Goal: Find specific page/section: Find specific page/section

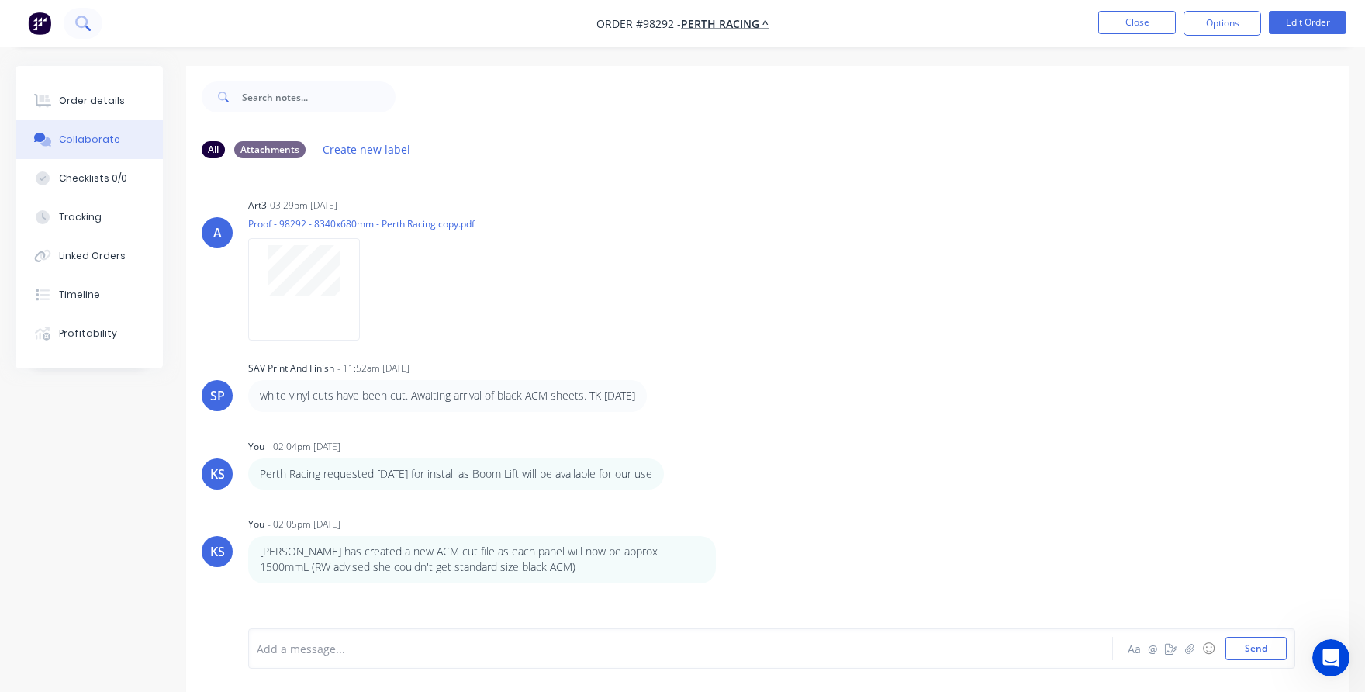
scroll to position [131, 0]
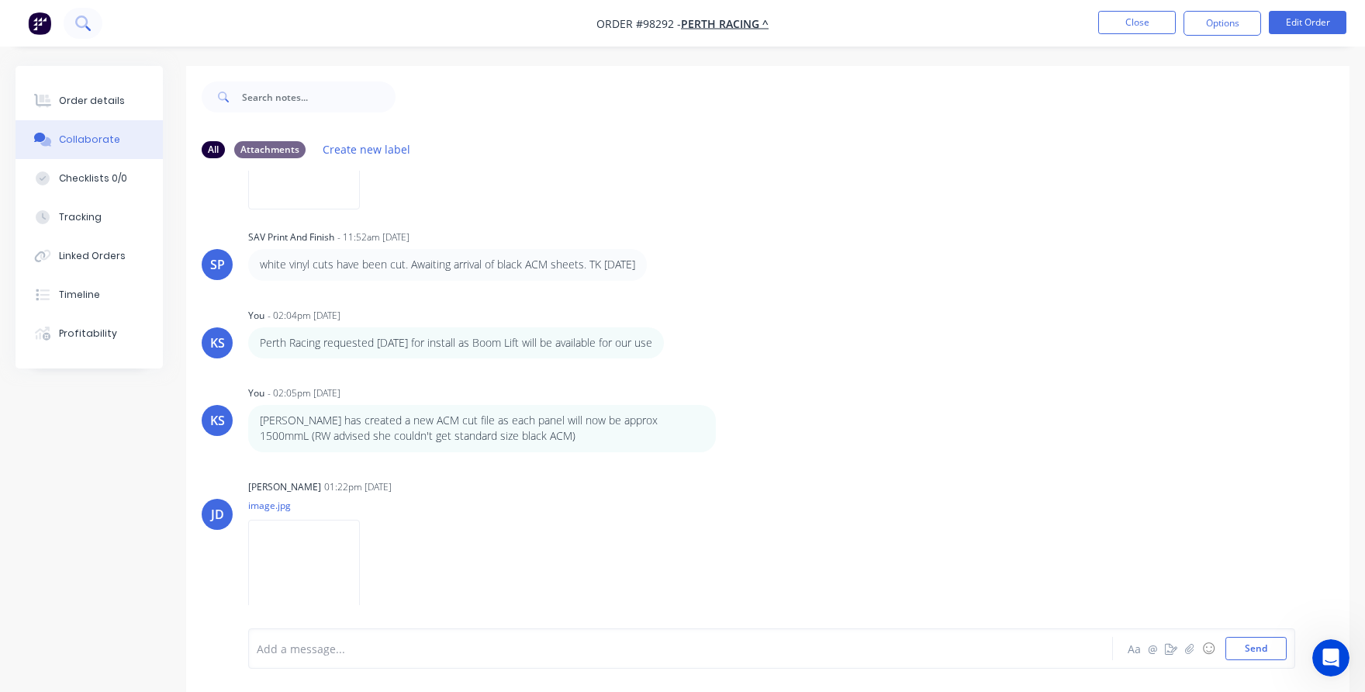
click at [85, 22] on icon at bounding box center [82, 23] width 15 height 15
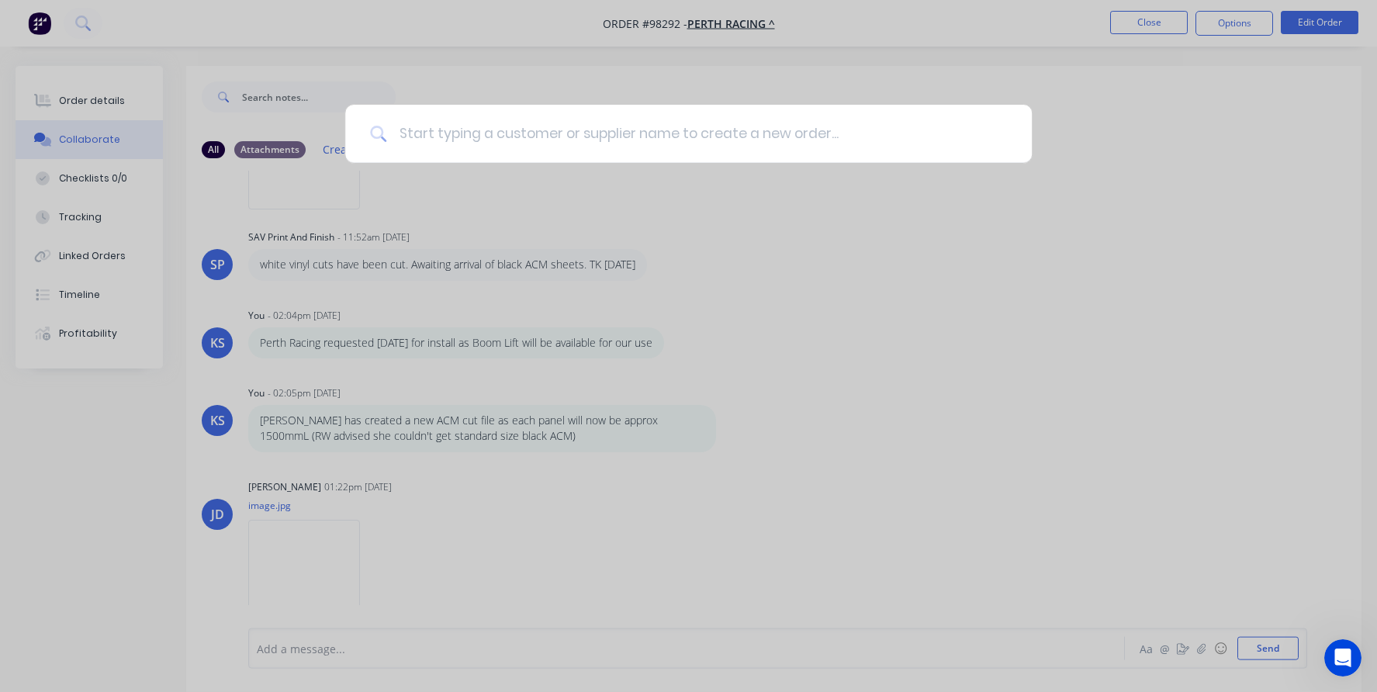
click at [464, 136] on input at bounding box center [696, 134] width 621 height 58
click at [1143, 15] on div at bounding box center [688, 346] width 1377 height 692
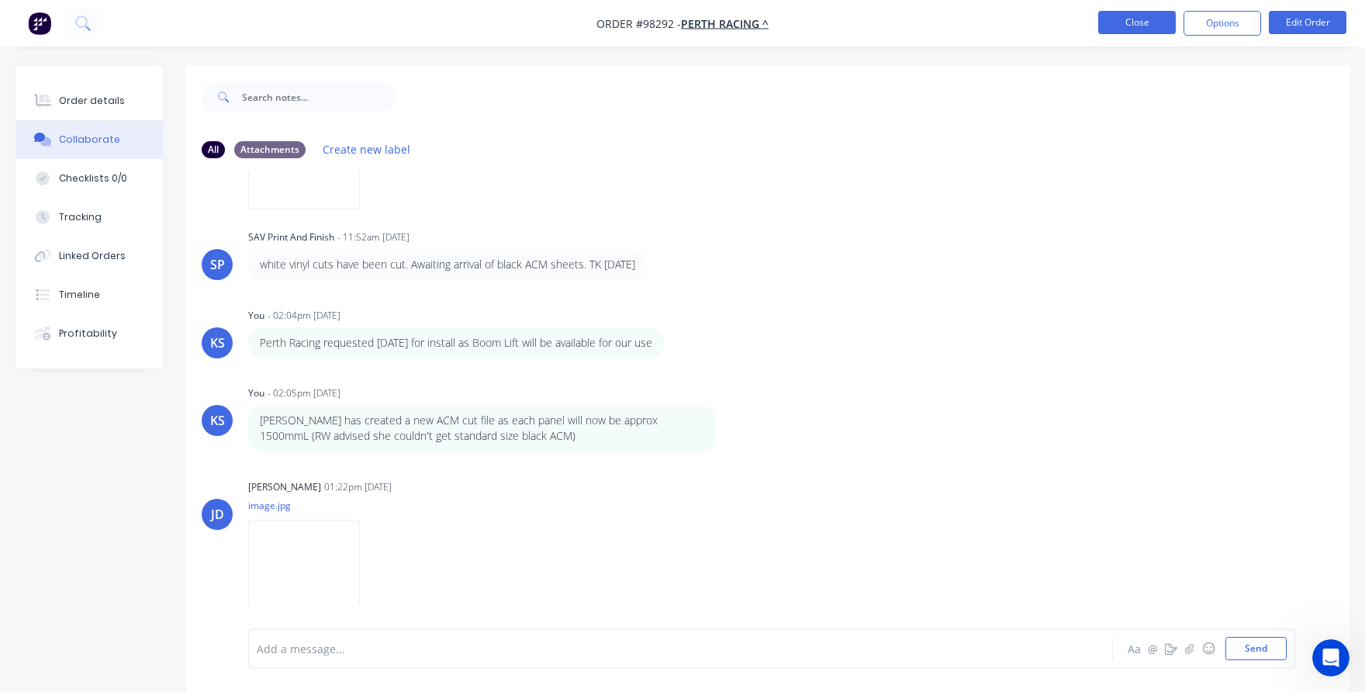
click at [1145, 24] on button "Close" at bounding box center [1137, 22] width 78 height 23
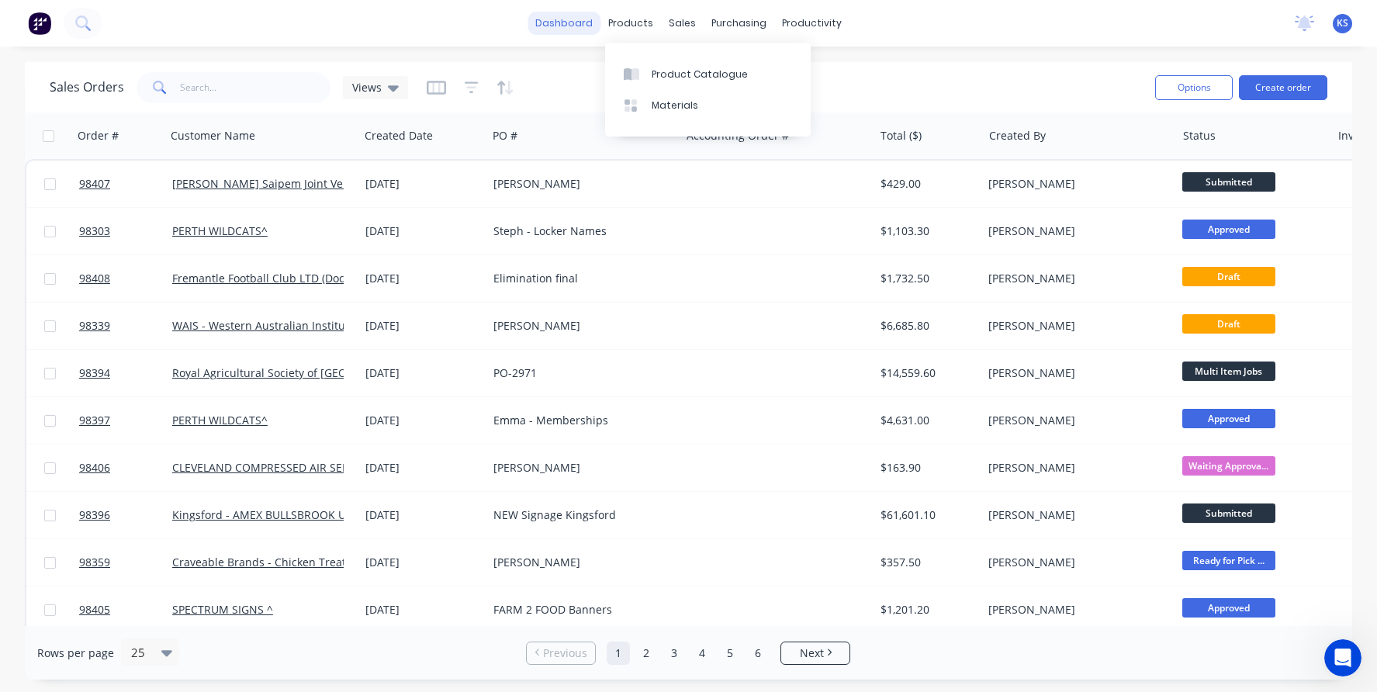
click at [581, 22] on link "dashboard" at bounding box center [563, 23] width 73 height 23
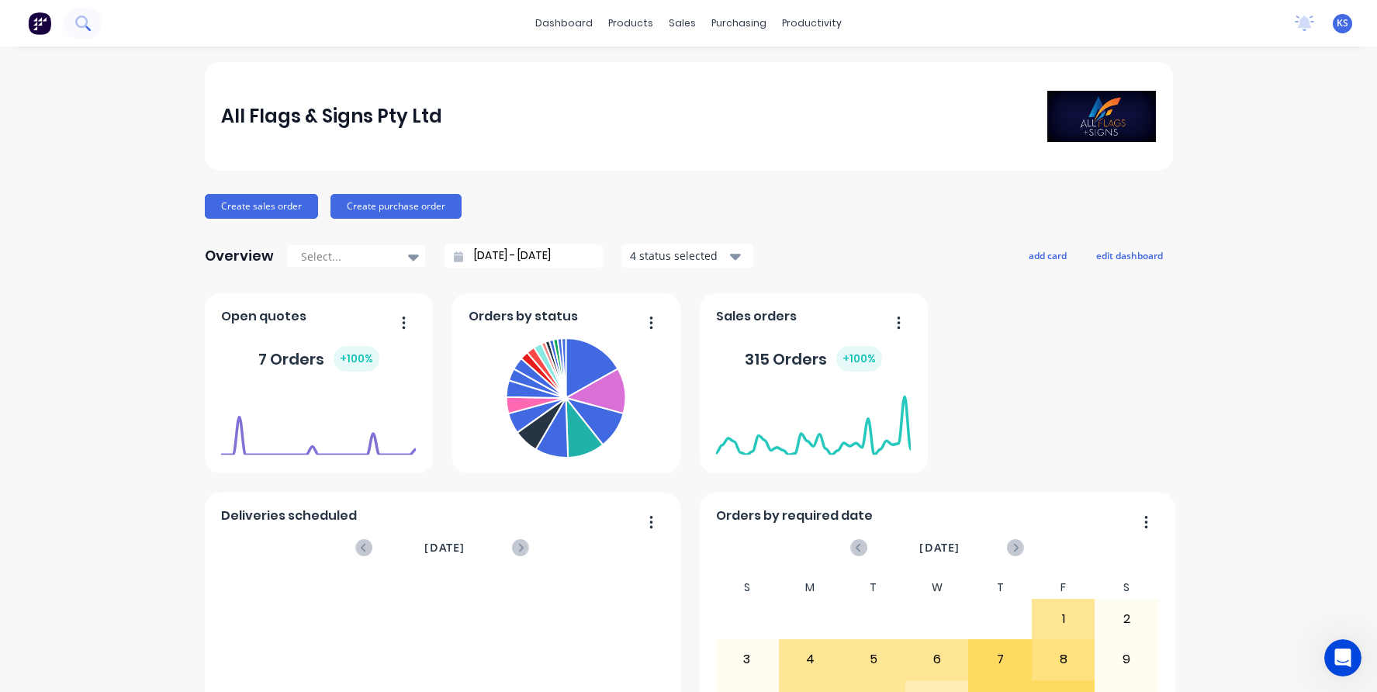
click at [83, 28] on icon at bounding box center [82, 23] width 15 height 15
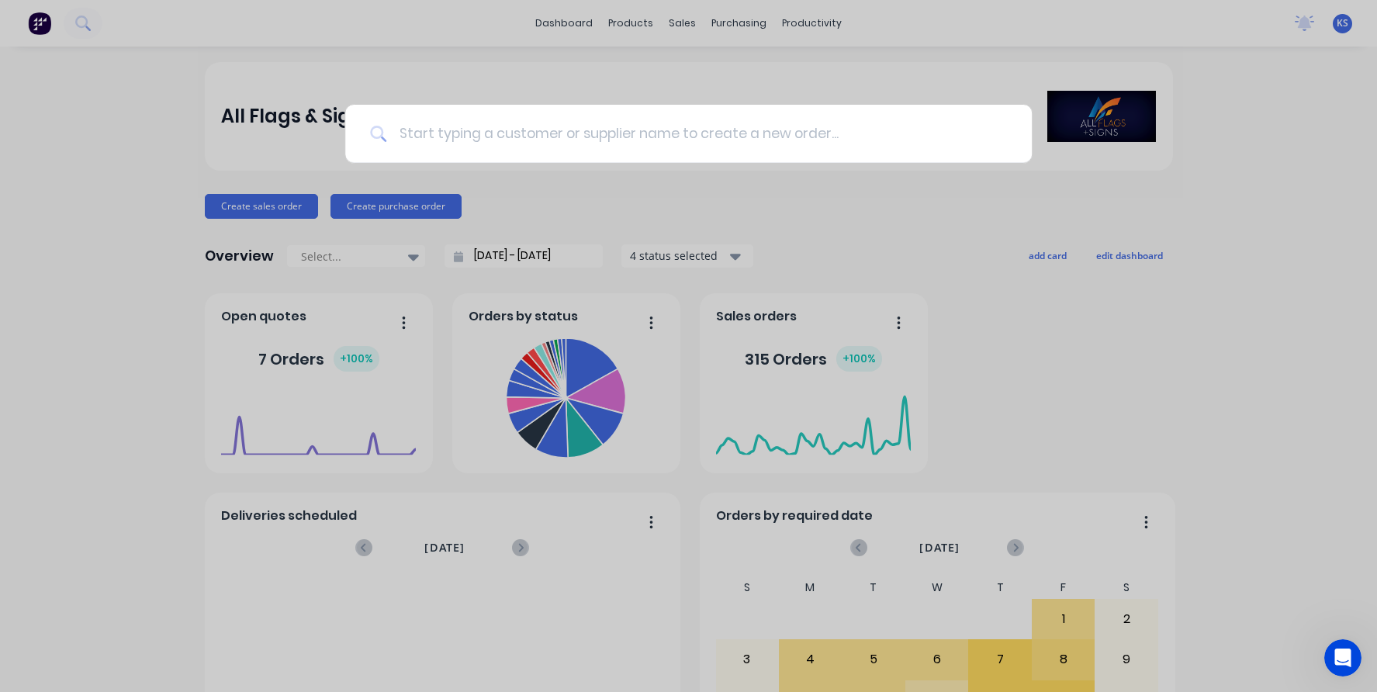
click at [416, 127] on input at bounding box center [696, 134] width 621 height 58
click at [410, 133] on input at bounding box center [696, 134] width 621 height 58
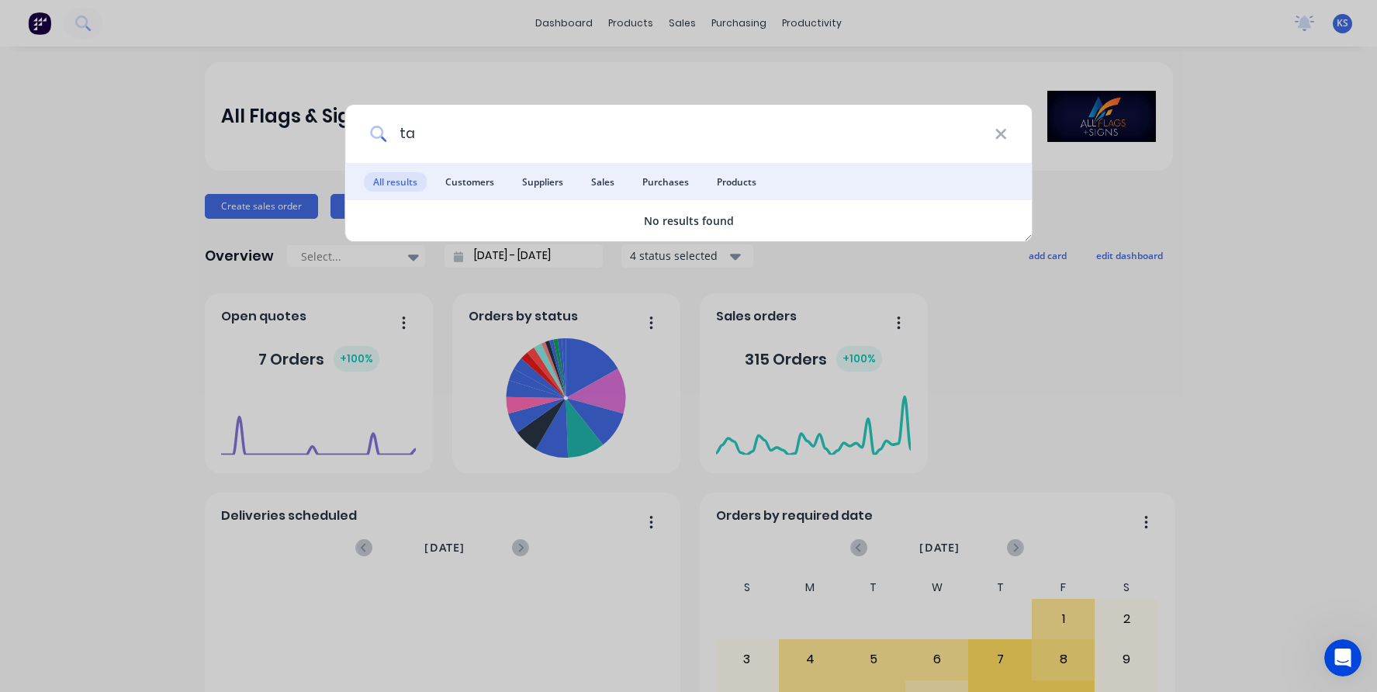
type input "t"
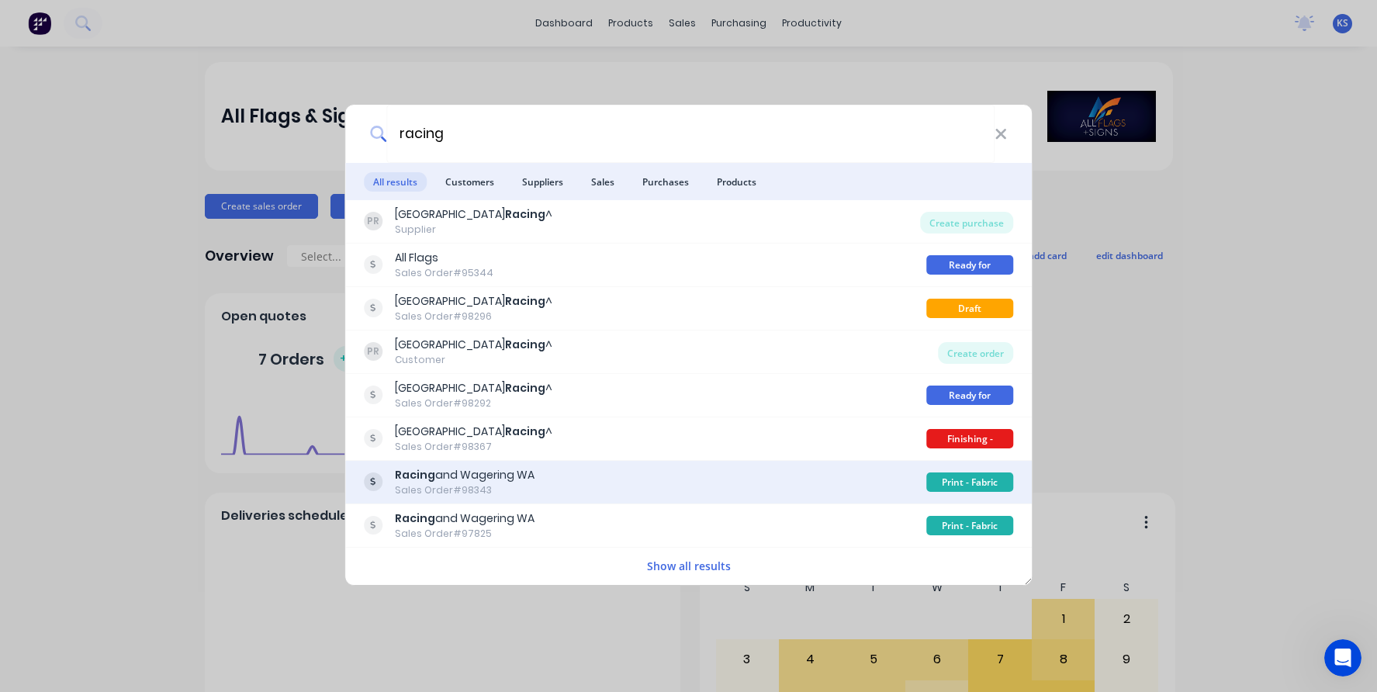
type input "racing"
click at [444, 474] on div "Racing and Wagering WA" at bounding box center [465, 475] width 140 height 16
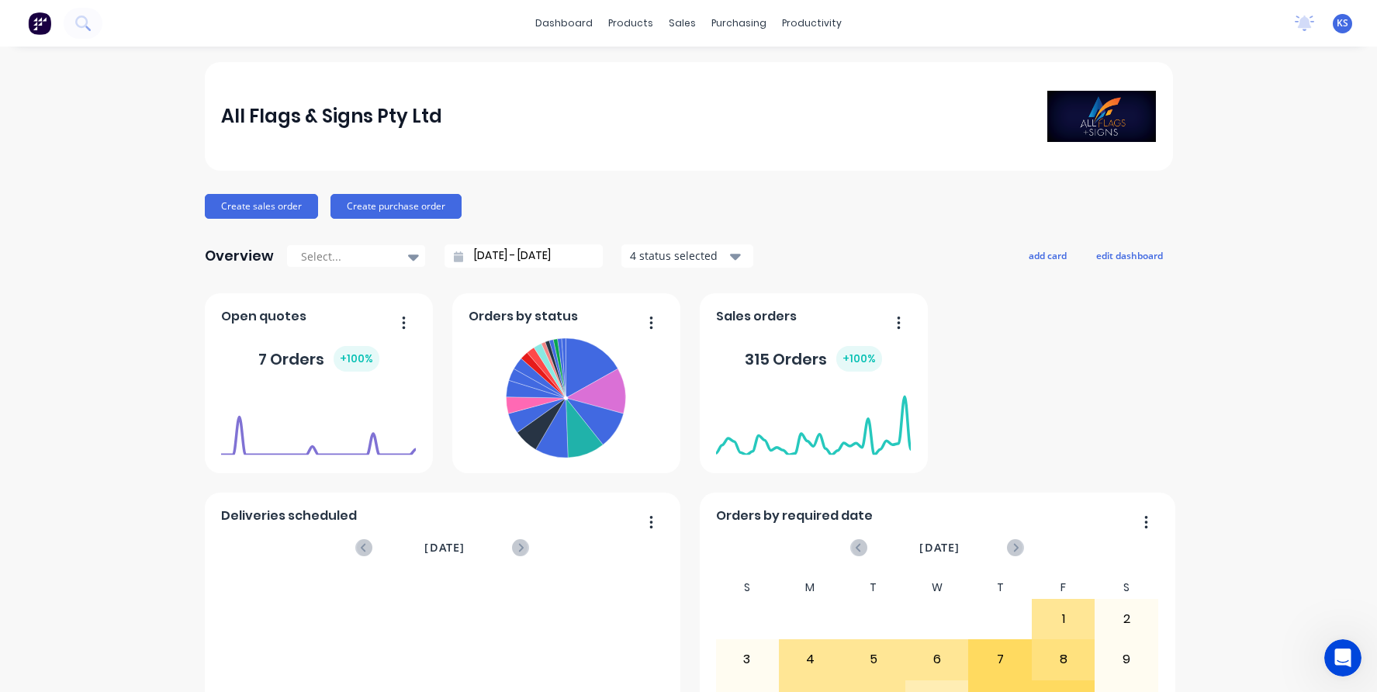
click at [221, 33] on div "dashboard products sales purchasing productivity dashboard products Product Cat…" at bounding box center [688, 23] width 1377 height 47
click at [128, 23] on div "dashboard products sales purchasing productivity dashboard products Product Cat…" at bounding box center [688, 23] width 1377 height 47
click at [74, 19] on button at bounding box center [83, 23] width 39 height 31
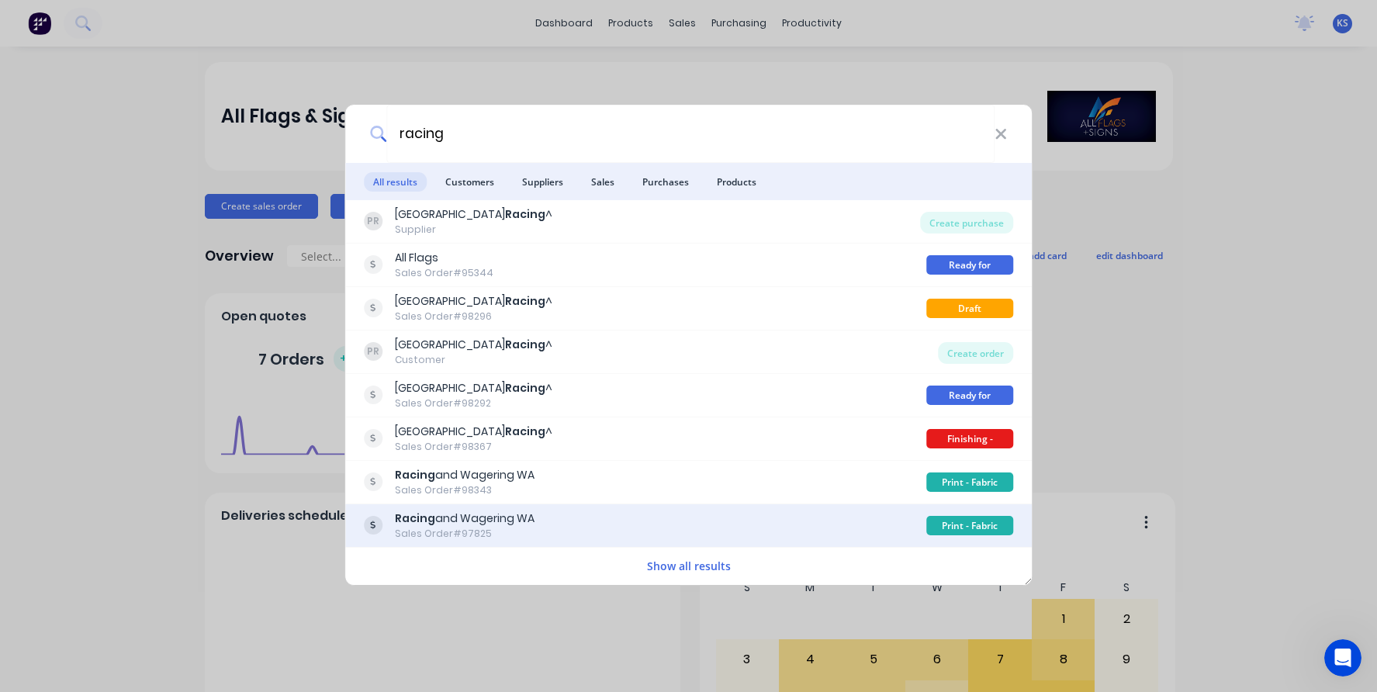
type input "racing"
click at [449, 529] on div "Sales Order #97825" at bounding box center [465, 534] width 140 height 14
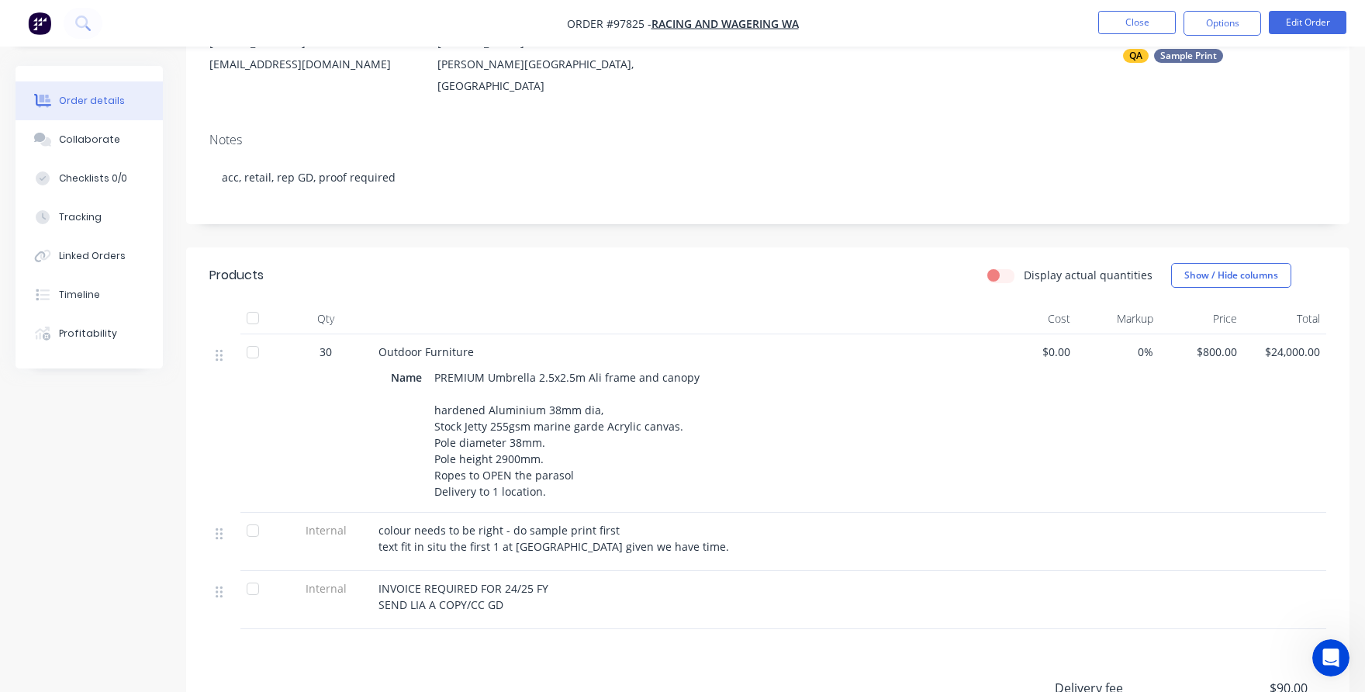
scroll to position [233, 0]
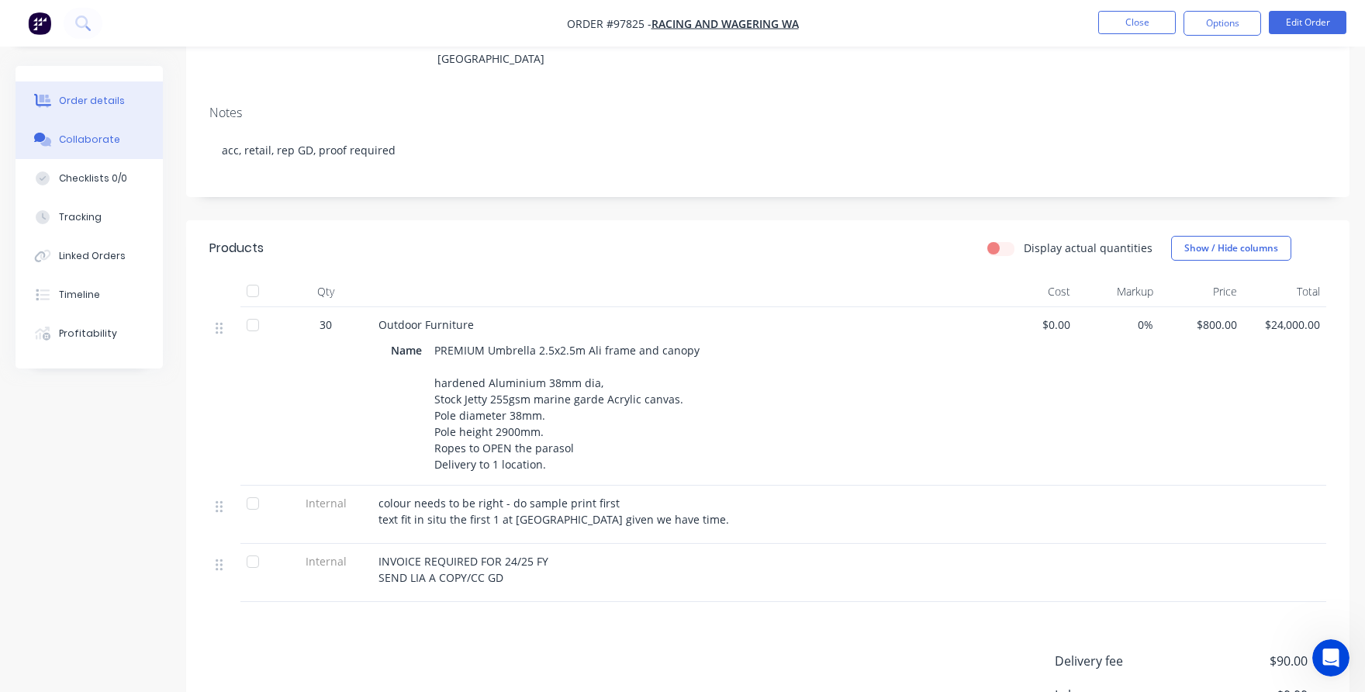
click at [97, 147] on button "Collaborate" at bounding box center [89, 139] width 147 height 39
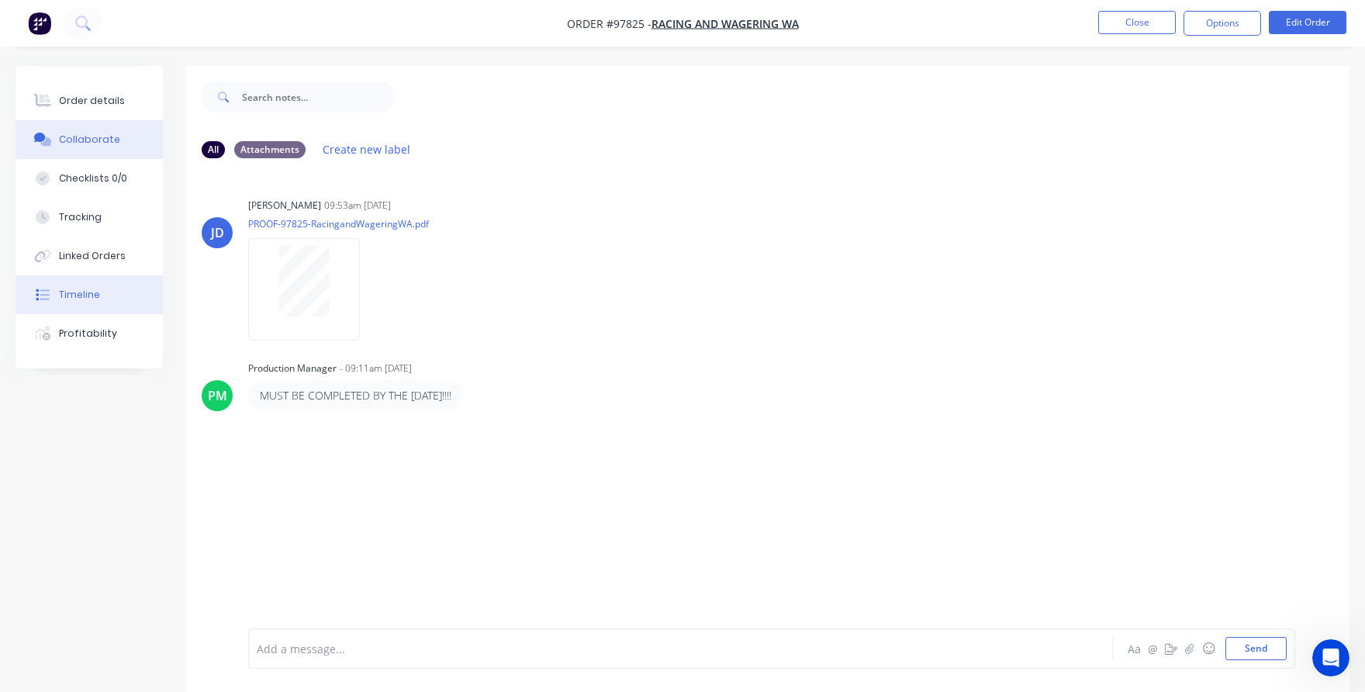
click at [95, 289] on div "Timeline" at bounding box center [79, 295] width 41 height 14
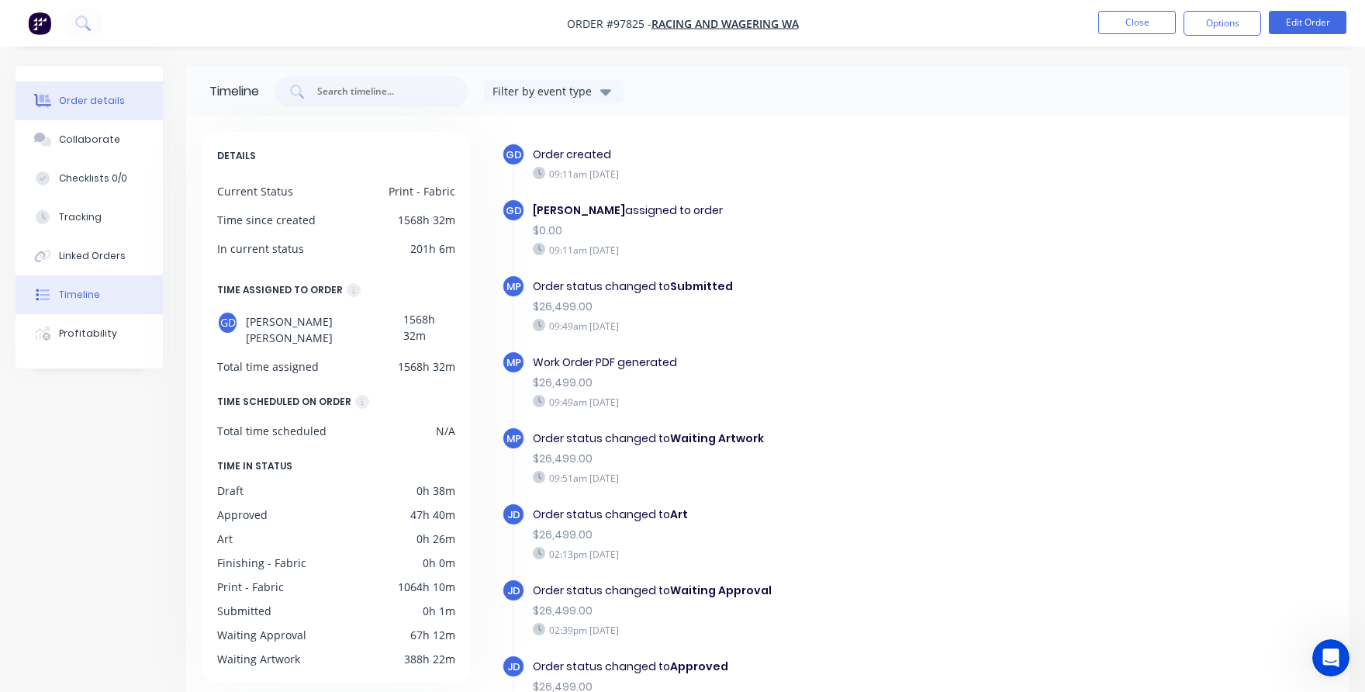
click at [67, 102] on div "Order details" at bounding box center [92, 101] width 66 height 14
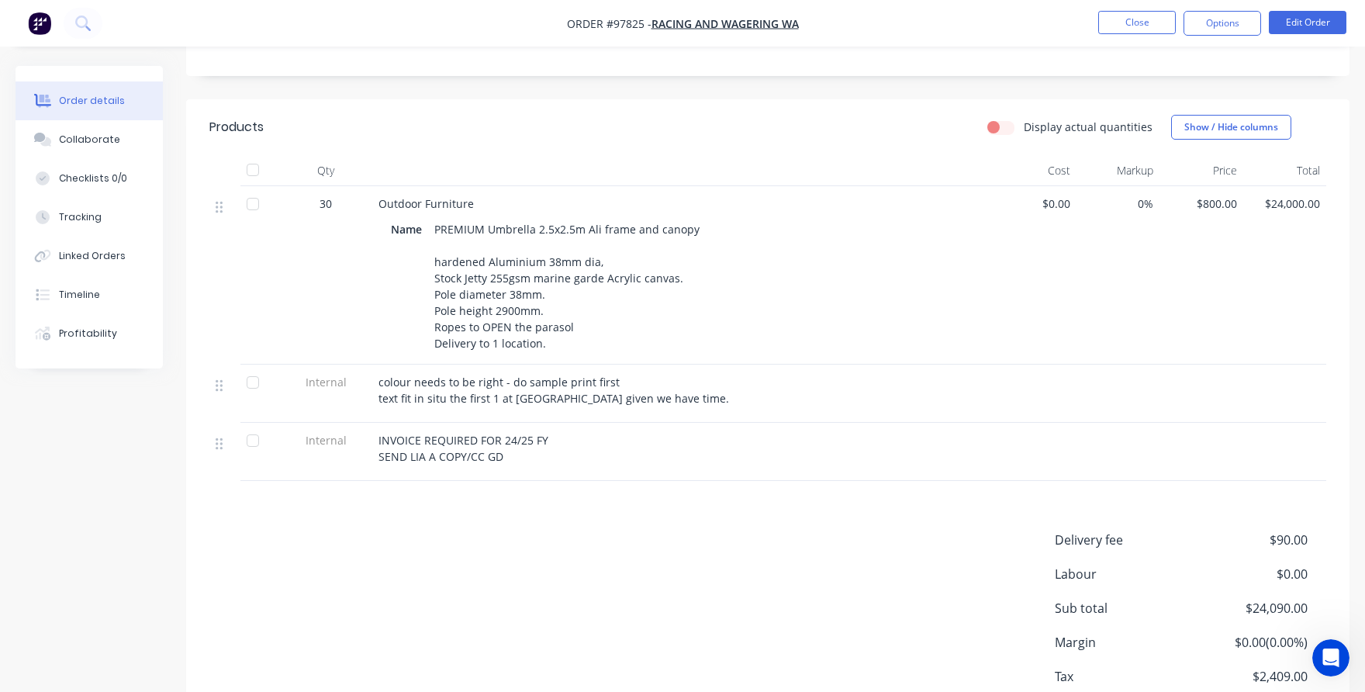
scroll to position [359, 0]
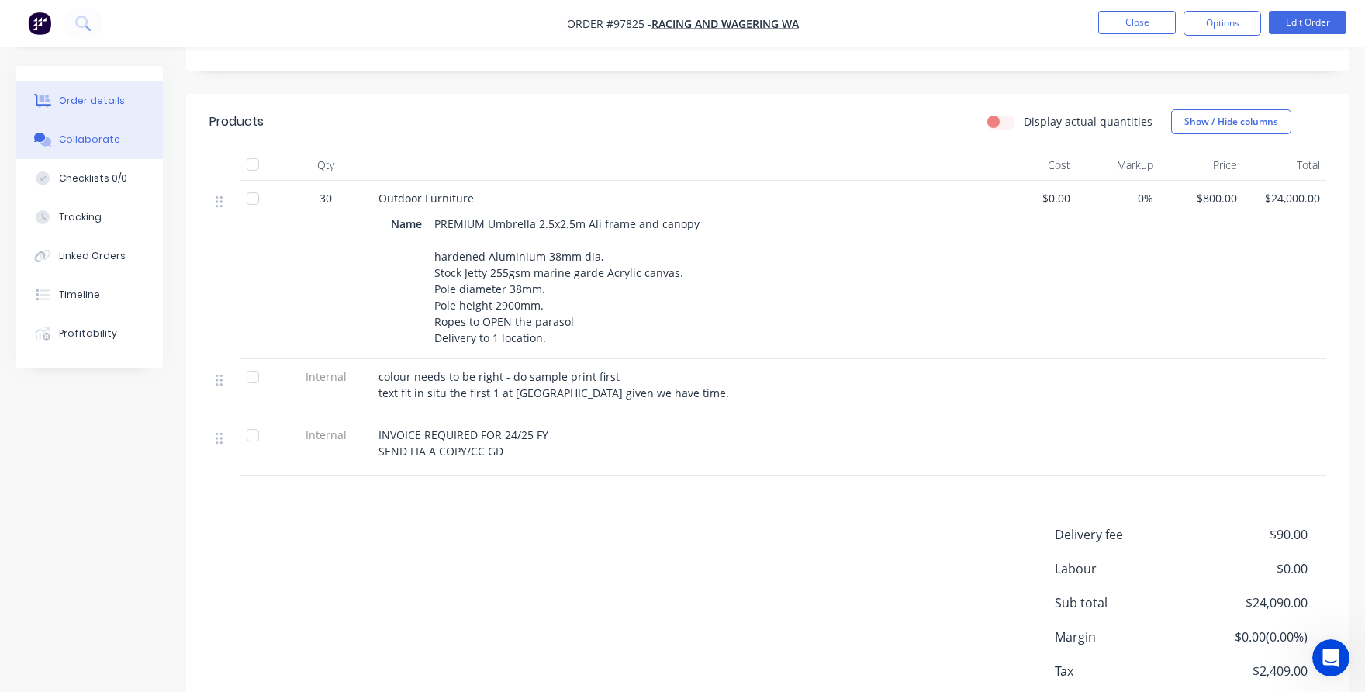
click at [67, 145] on div "Collaborate" at bounding box center [89, 140] width 61 height 14
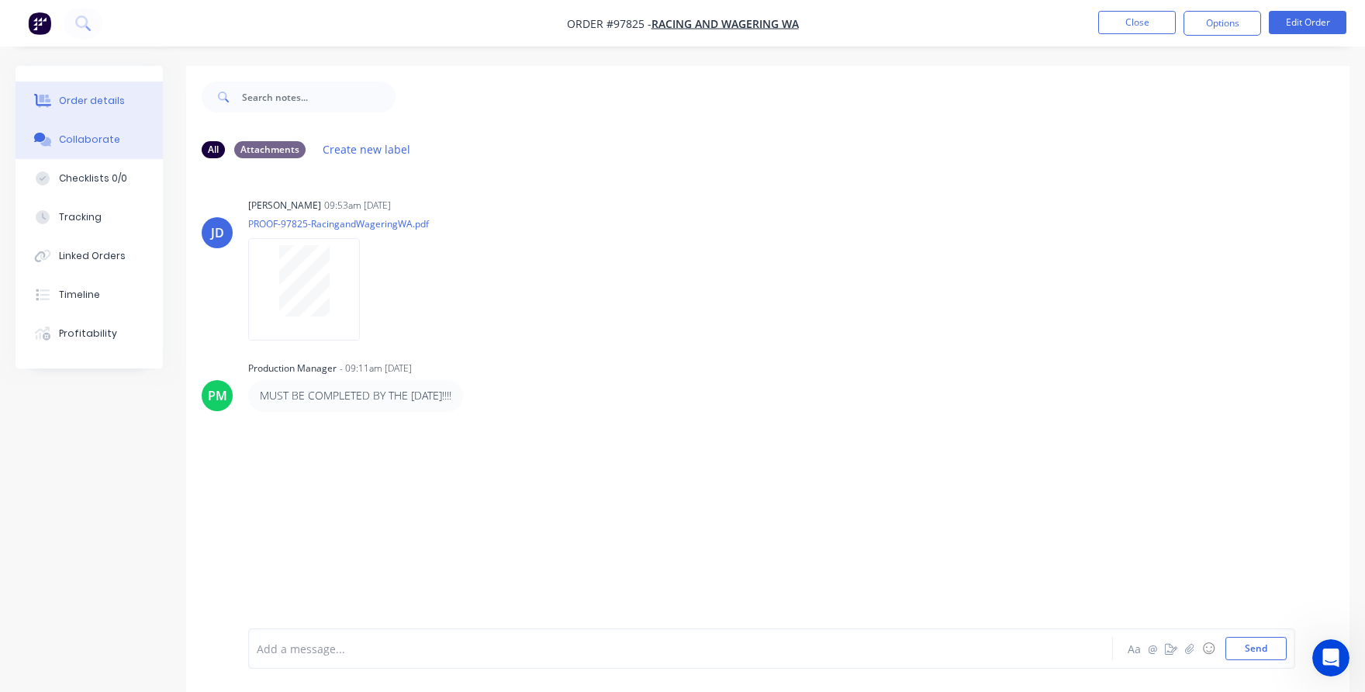
click at [80, 97] on div "Order details" at bounding box center [92, 101] width 66 height 14
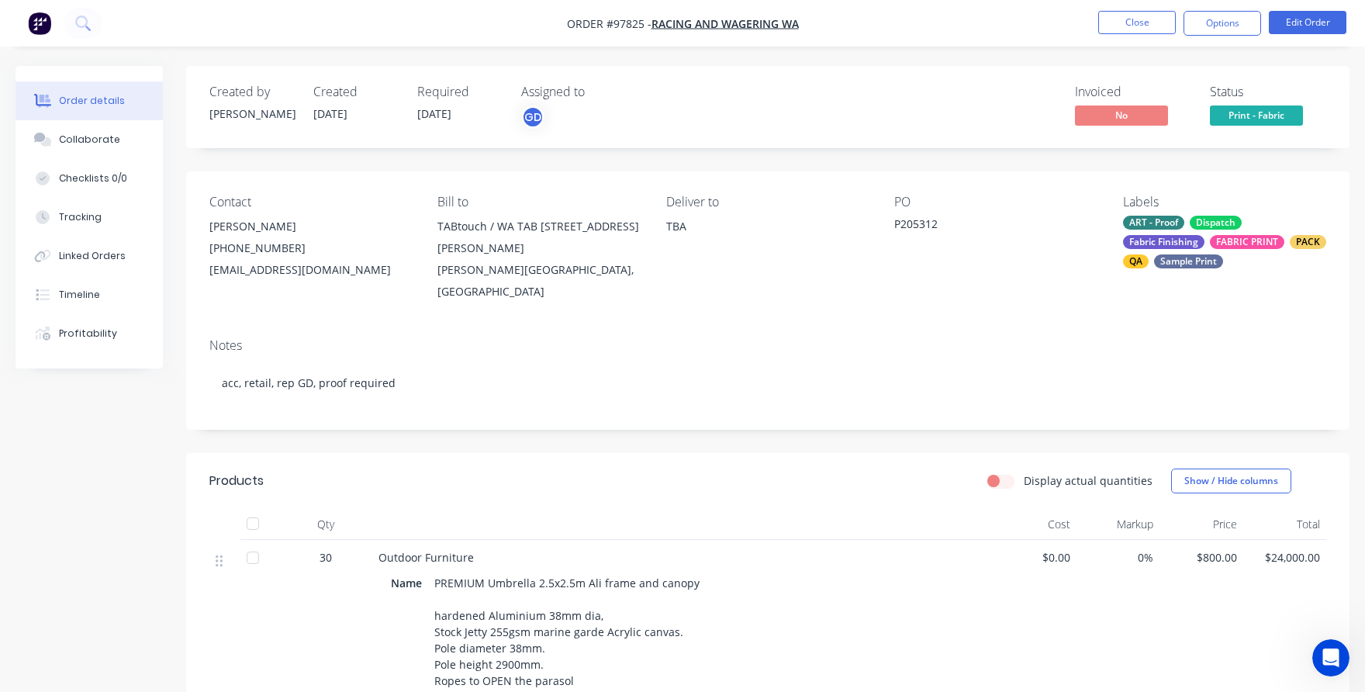
click at [107, 403] on div "Created by [PERSON_NAME] Created [DATE] Required [DATE] Assigned to GD Invoiced…" at bounding box center [683, 605] width 1334 height 1079
